Goal: Task Accomplishment & Management: Manage account settings

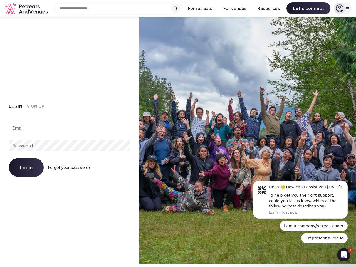
click at [178, 132] on img at bounding box center [247, 140] width 217 height 247
click at [118, 8] on div "Search Popular Destinations [GEOGRAPHIC_DATA], [GEOGRAPHIC_DATA] [GEOGRAPHIC_DA…" at bounding box center [115, 9] width 131 height 12
click at [175, 8] on input "text" at bounding box center [117, 9] width 127 height 12
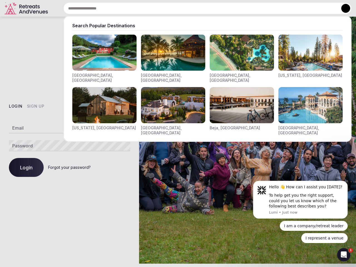
click at [200, 8] on input "text" at bounding box center [207, 9] width 288 height 12
click at [235, 8] on input "text" at bounding box center [207, 9] width 288 height 12
click at [269, 8] on input "text" at bounding box center [207, 9] width 288 height 12
click at [308, 8] on input "text" at bounding box center [207, 9] width 288 height 12
click at [342, 8] on button at bounding box center [345, 8] width 9 height 9
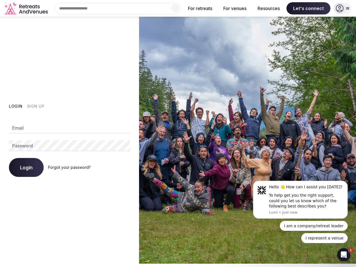
click at [16, 106] on button "Login" at bounding box center [16, 106] width 14 height 6
click at [35, 106] on button "Sign Up" at bounding box center [36, 106] width 18 height 6
